Goal: Task Accomplishment & Management: Use online tool/utility

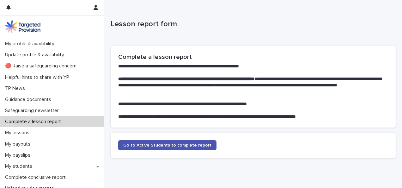
click at [69, 15] on div at bounding box center [46, 7] width 81 height 15
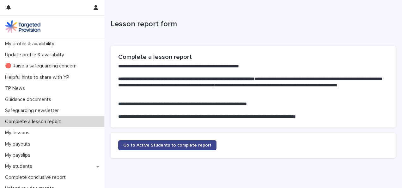
click at [143, 145] on span "Go to Active Students to complete report" at bounding box center [167, 145] width 88 height 4
click at [132, 143] on span "Go to Active Students to complete report" at bounding box center [167, 145] width 88 height 4
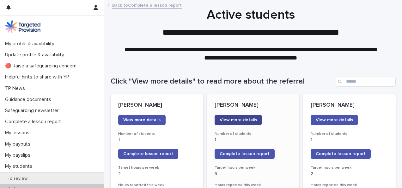
click at [230, 118] on span "View more details" at bounding box center [237, 119] width 37 height 4
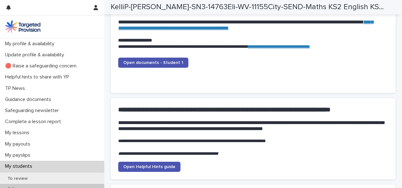
scroll to position [680, 0]
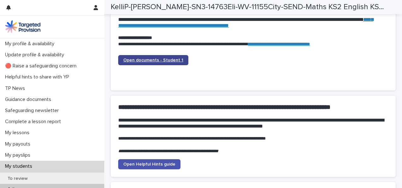
click at [144, 59] on span "Open documents - Student 1" at bounding box center [153, 60] width 60 height 4
